Goal: Information Seeking & Learning: Learn about a topic

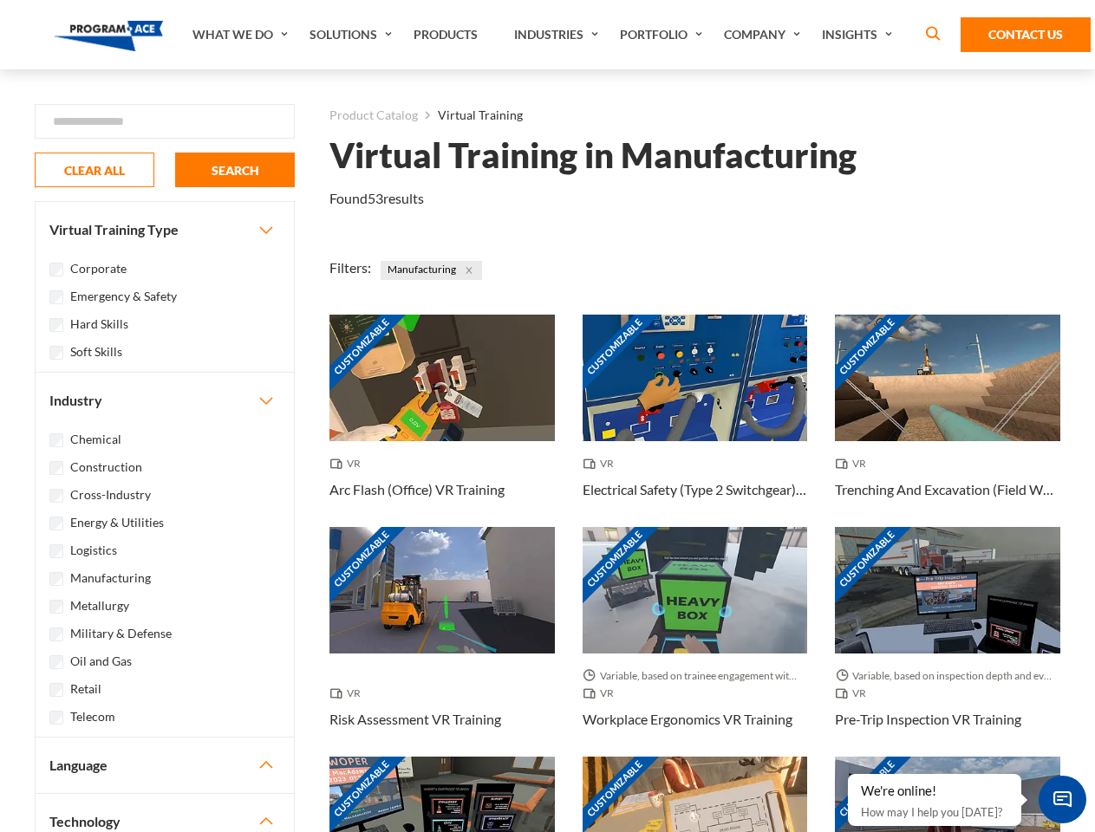
click at [242, 35] on link "What We Do" at bounding box center [242, 34] width 117 height 69
click at [353, 35] on link "Solutions" at bounding box center [353, 34] width 104 height 69
click at [558, 35] on link "Industries" at bounding box center [558, 34] width 106 height 69
click at [766, 35] on link "Company" at bounding box center [764, 34] width 98 height 69
click at [860, 35] on link "Insights" at bounding box center [859, 34] width 92 height 69
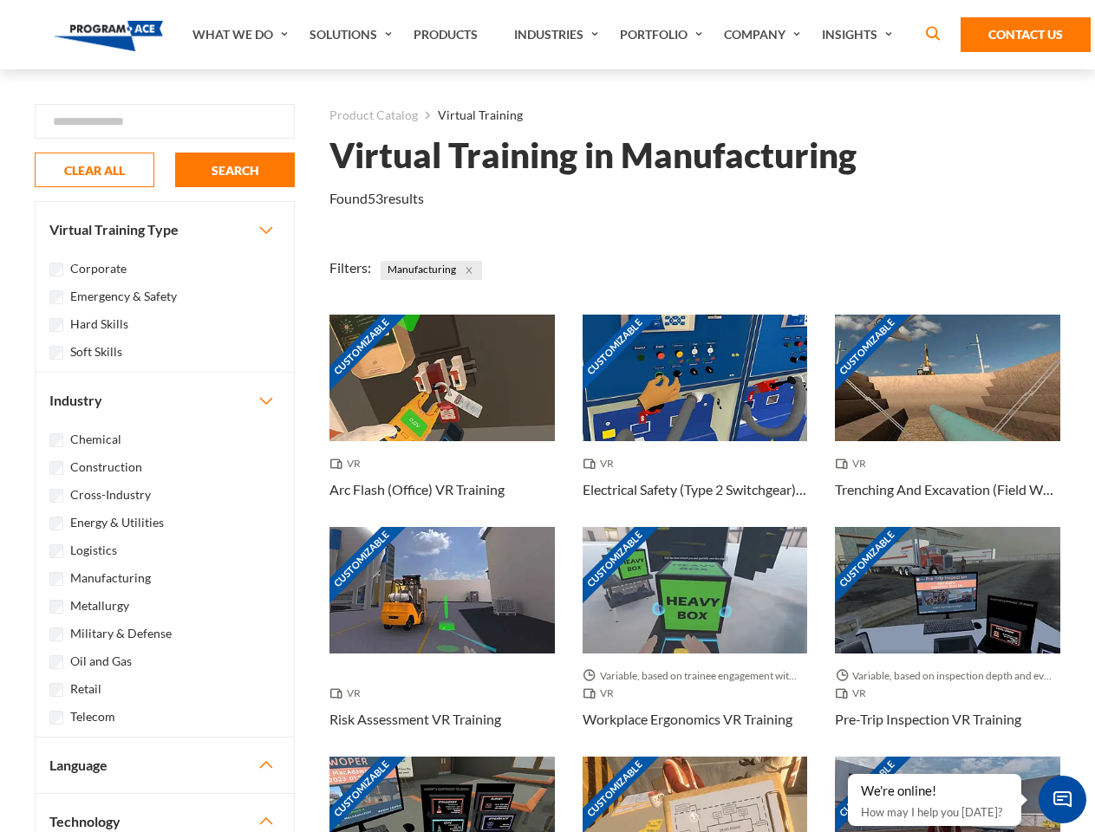
click at [0, 0] on div "Blog White Papers News" at bounding box center [0, 0] width 0 height 0
click at [0, 0] on strong "How Virtual Learning Can Enhance Workforce Productivity: A Guide for L&D Manage…" at bounding box center [0, 0] width 0 height 0
click at [1062, 799] on span "Minimize live chat window" at bounding box center [1062, 799] width 63 height 63
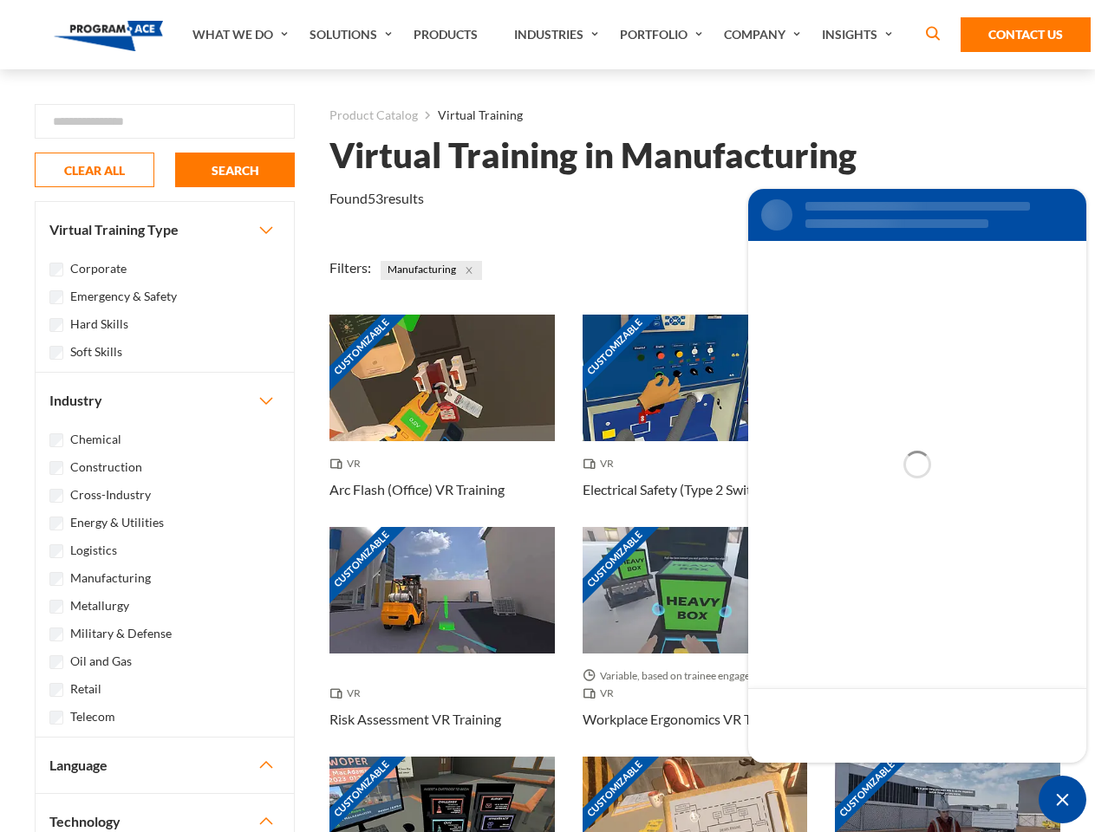
click at [849, 775] on div "Customizable" at bounding box center [947, 820] width 225 height 127
